Goal: Information Seeking & Learning: Learn about a topic

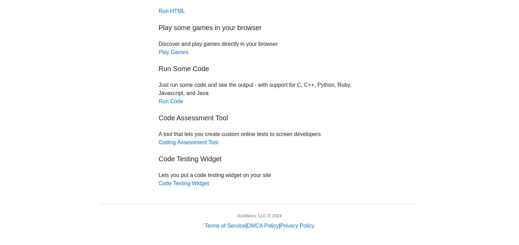
scroll to position [65, 0]
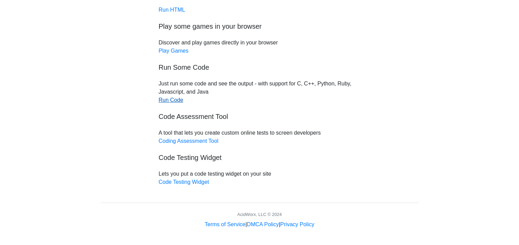
click at [167, 102] on link "Run Code" at bounding box center [171, 100] width 25 height 6
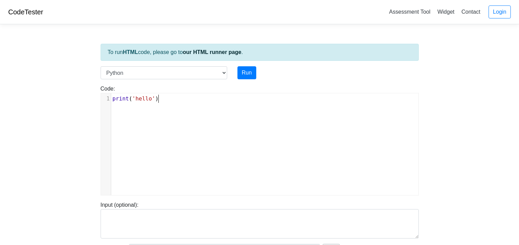
scroll to position [2, 0]
click at [166, 100] on pre "print ( 'hello' )" at bounding box center [264, 99] width 307 height 8
click at [217, 75] on select "C C++ Go Java Javascript Python Ruby" at bounding box center [164, 72] width 127 height 13
click at [199, 72] on select "C C++ Go Java Javascript Python Ruby" at bounding box center [164, 72] width 127 height 13
click at [176, 105] on div "xxxxxxxxxx 1 print ( 'hello' )" at bounding box center [265, 149] width 328 height 112
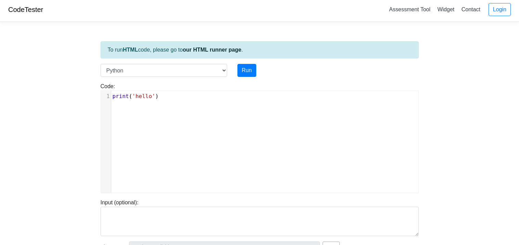
scroll to position [3, 0]
type textarea "["
type textarea "yo"
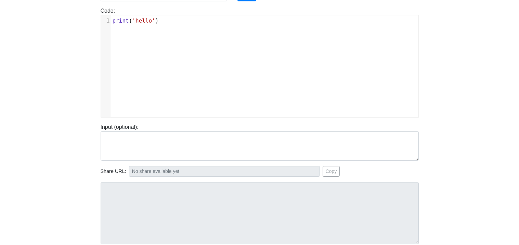
scroll to position [0, 0]
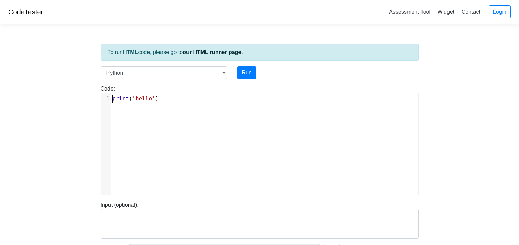
click at [128, 95] on pre "print ( 'hello' )" at bounding box center [264, 99] width 307 height 8
click at [128, 101] on span "print" at bounding box center [120, 98] width 16 height 6
click at [246, 74] on button "Run" at bounding box center [246, 72] width 19 height 13
type input "https://codetester.io/runner?s=gVXBRxDwXQ"
type textarea "Stdout: hello"
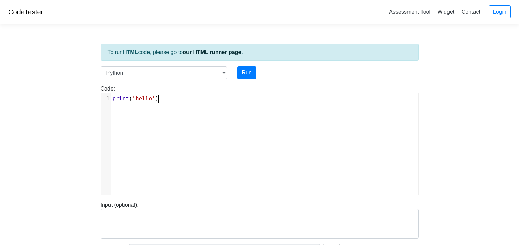
scroll to position [2, 0]
click at [165, 97] on pre "print ( 'hello' )" at bounding box center [264, 99] width 307 height 8
type textarea "989898"
click at [250, 69] on button "Run" at bounding box center [246, 72] width 19 height 13
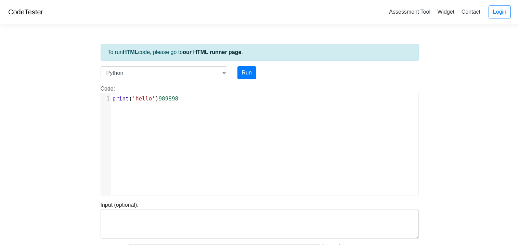
type input "https://codetester.io/runner?s=Axzb3NKBWJ"
type textarea "Submission status: Runtime Error (NZEC) Stderr: File "script.py", line 1 print(…"
click at [182, 95] on pre "print ( 'hello' ) 989898" at bounding box center [264, 99] width 307 height 8
click at [159, 96] on span "989898" at bounding box center [168, 98] width 20 height 6
type textarea "["
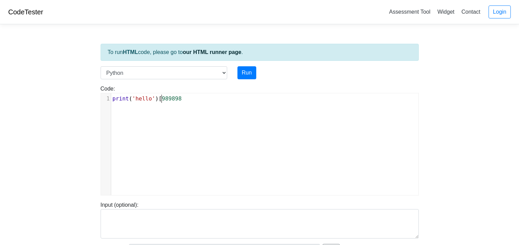
scroll to position [2, 3]
type textarea "989898"
click at [190, 102] on pre "print ( 'hello' )( 989898" at bounding box center [264, 99] width 307 height 8
click at [240, 120] on div "x 1 print ( 'hello' )( 989898" at bounding box center [265, 149] width 328 height 112
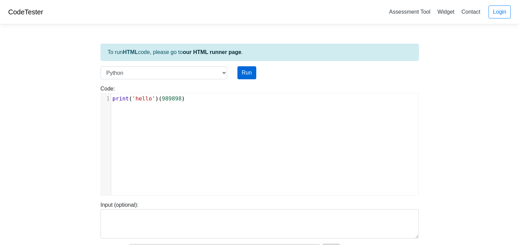
type textarea ")"
click at [249, 75] on button "Run" at bounding box center [246, 72] width 19 height 13
click at [220, 75] on select "C C++ Go Java Javascript Python Ruby" at bounding box center [164, 72] width 127 height 13
type input "https://codetester.io/runner?s=N8lGEN8bz2"
type textarea "Submission status: Runtime Error (NZEC) Stdout: hello Stderr: Traceback (most r…"
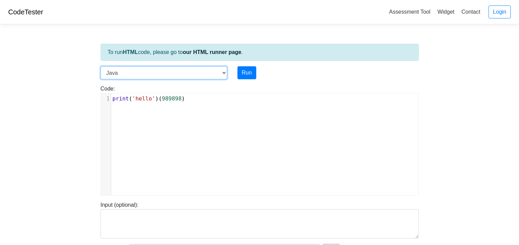
click at [101, 66] on select "C C++ Go Java Javascript Python Ruby" at bounding box center [164, 72] width 127 height 13
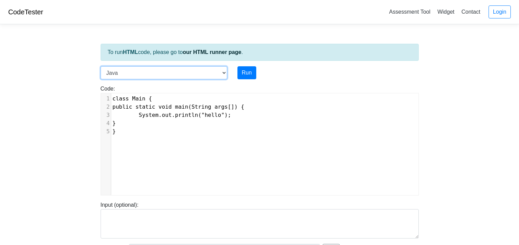
click at [200, 73] on select "C C++ Go Java Javascript Python Ruby" at bounding box center [164, 72] width 127 height 13
select select "c"
click at [101, 66] on select "C C++ Go Java Javascript Python Ruby" at bounding box center [164, 72] width 127 height 13
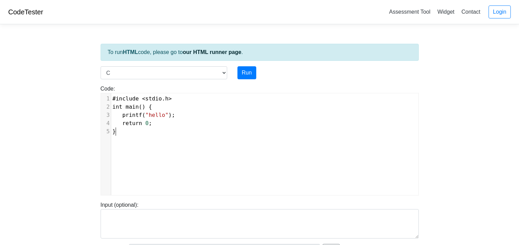
scroll to position [2, 0]
click at [136, 134] on pre "}" at bounding box center [264, 132] width 307 height 8
drag, startPoint x: 122, startPoint y: 144, endPoint x: 119, endPoint y: 149, distance: 6.2
click at [119, 149] on div "xxxxxxxxxx 1 #include < stdio . h > 2 int main () { 3 printf ( "hello" ); 4 ret…" at bounding box center [265, 149] width 328 height 112
click at [149, 123] on span "return 0 ;" at bounding box center [132, 123] width 40 height 6
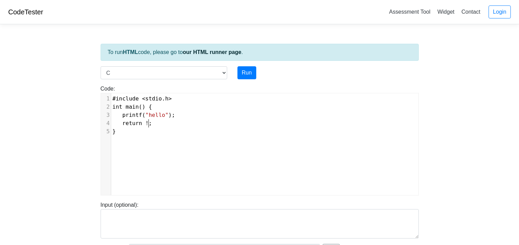
type textarea "!)"
type textarea "10"
click at [242, 69] on button "Run" at bounding box center [246, 72] width 19 height 13
type input "https://codetester.io/runner?s=wBX9ogxNW5"
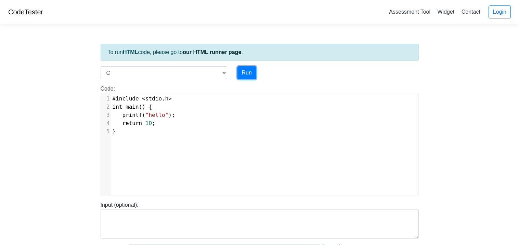
type textarea "Submission status: Runtime Error (NZEC) Stdout: hello Message: Exited with erro…"
click at [421, 13] on link "Assessment Tool" at bounding box center [409, 11] width 47 height 11
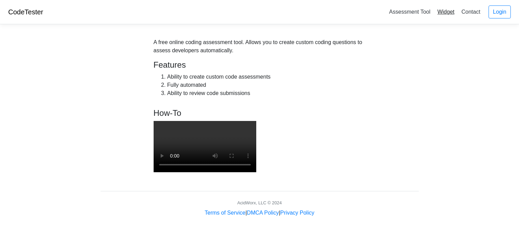
click at [450, 10] on link "Widget" at bounding box center [445, 11] width 23 height 11
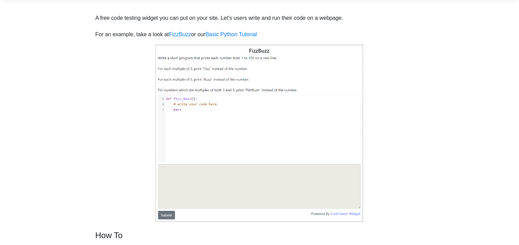
scroll to position [25, 0]
click at [234, 32] on link "Basic Python Tutorial" at bounding box center [230, 34] width 51 height 6
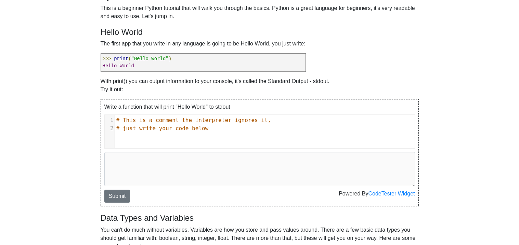
scroll to position [48, 0]
click at [143, 63] on pre ">>> print ( "Hello World" ) Hello World" at bounding box center [203, 63] width 205 height 18
click at [150, 142] on div "xxxxxxxxxx 1 # This is a comment the interpreter ignores it, 2 # just write you…" at bounding box center [265, 137] width 320 height 44
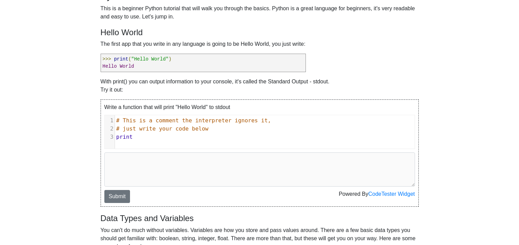
type textarea "print9"
type textarea "9"
type textarea "(''H"
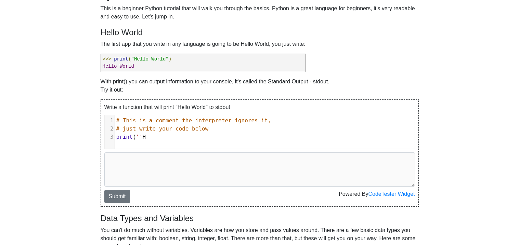
scroll to position [2, 13]
type textarea "HE"
type textarea "h"
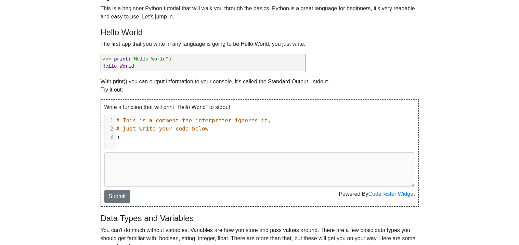
type textarea "he"
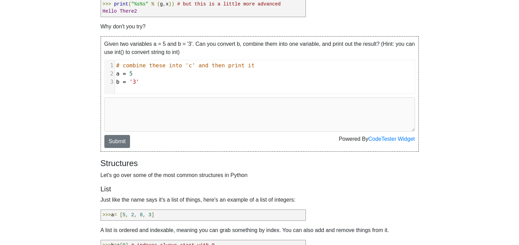
scroll to position [2, 0]
click at [157, 85] on pre "b = '3'" at bounding box center [265, 82] width 300 height 8
type textarea "a+"
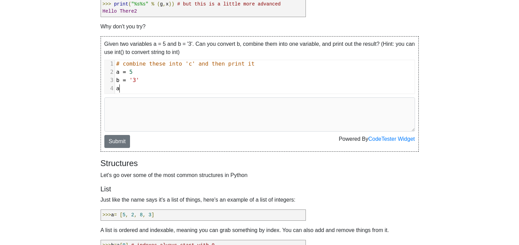
type textarea "="
type textarea "= 7"
click at [120, 146] on button "Submit" at bounding box center [117, 141] width 26 height 13
type textarea "Stderr: You should have printed 8 Passed: False"
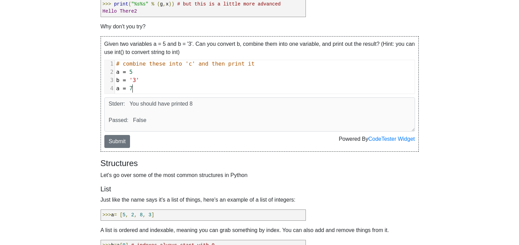
click at [134, 88] on pre "a = 7" at bounding box center [265, 88] width 300 height 8
type textarea "8"
click at [116, 144] on button "Submit" at bounding box center [117, 141] width 26 height 13
type textarea "Stderr: You should have printed 8 Passed: False"
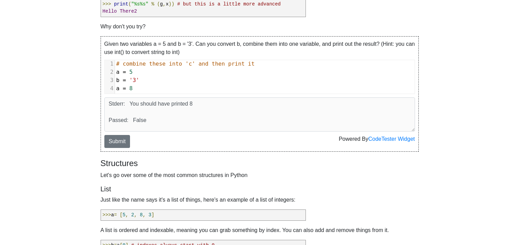
scroll to position [2, 0]
click at [144, 88] on pre "a = 8" at bounding box center [265, 88] width 300 height 8
type textarea "4"
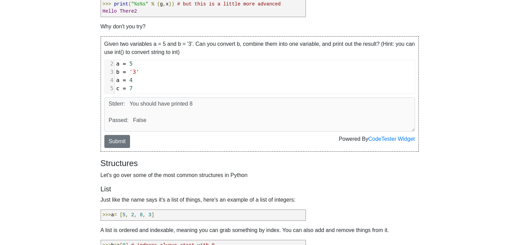
type textarea "c = 7"
type textarea "w = 2"
type textarea "f="
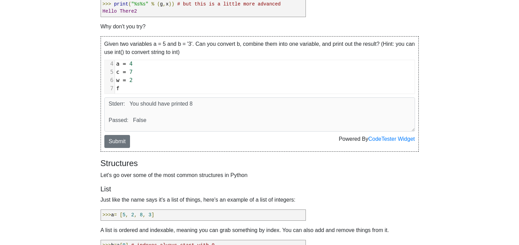
scroll to position [2, 6]
type textarea "= 4"
type textarea "e = 9"
click at [121, 140] on button "Submit" at bounding box center [117, 141] width 26 height 13
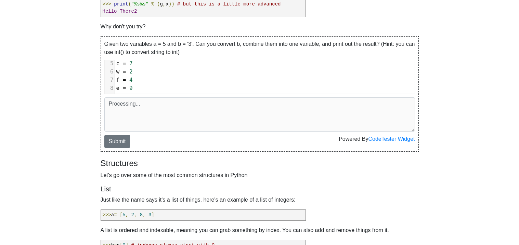
type textarea "Stderr: You should have printed 8 Passed: False"
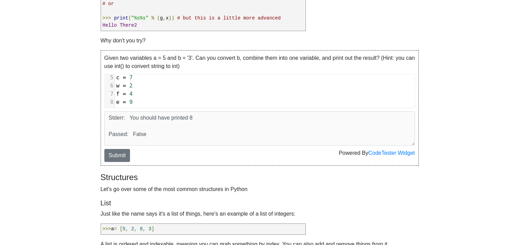
scroll to position [2, 0]
click at [159, 102] on pre "e = 9" at bounding box center [265, 102] width 300 height 8
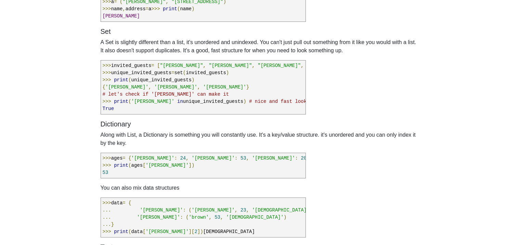
scroll to position [861, 0]
